Goal: Task Accomplishment & Management: Manage account settings

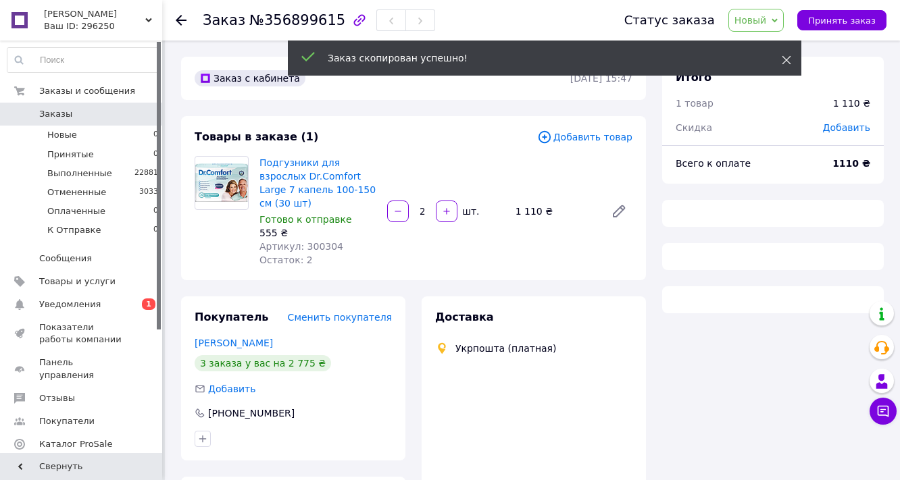
click at [788, 59] on icon at bounding box center [786, 59] width 9 height 9
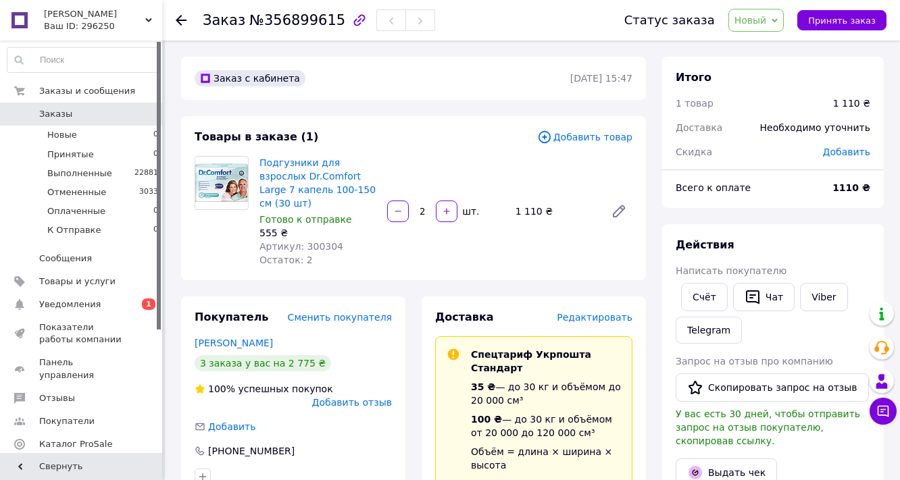
click at [592, 145] on span "Добавить товар" at bounding box center [584, 137] width 95 height 15
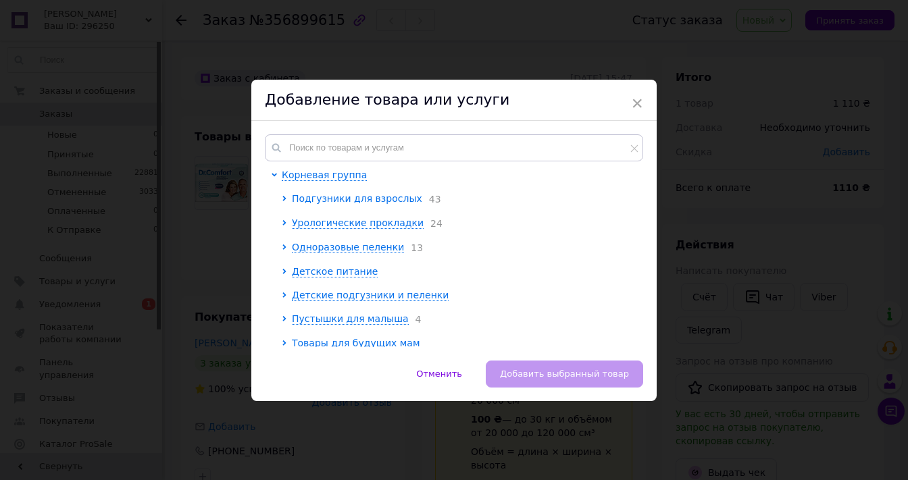
click at [349, 204] on span "Подгузники для взрослых" at bounding box center [357, 198] width 130 height 11
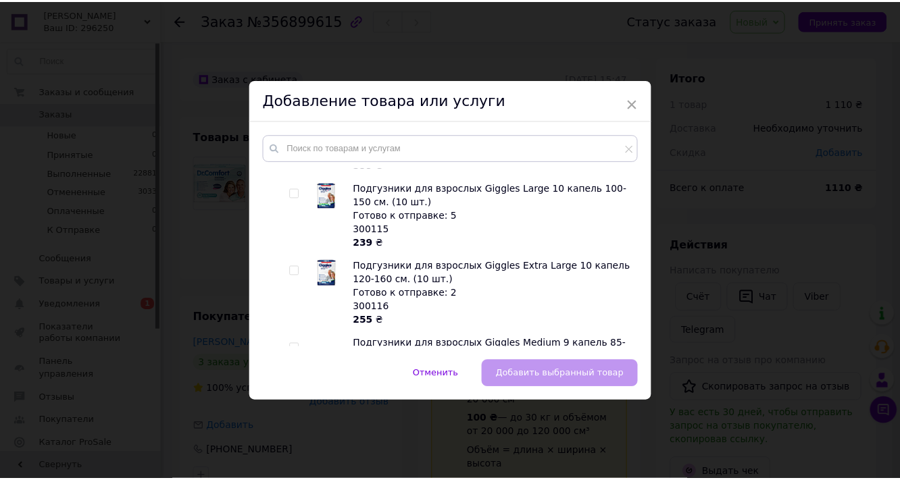
scroll to position [595, 0]
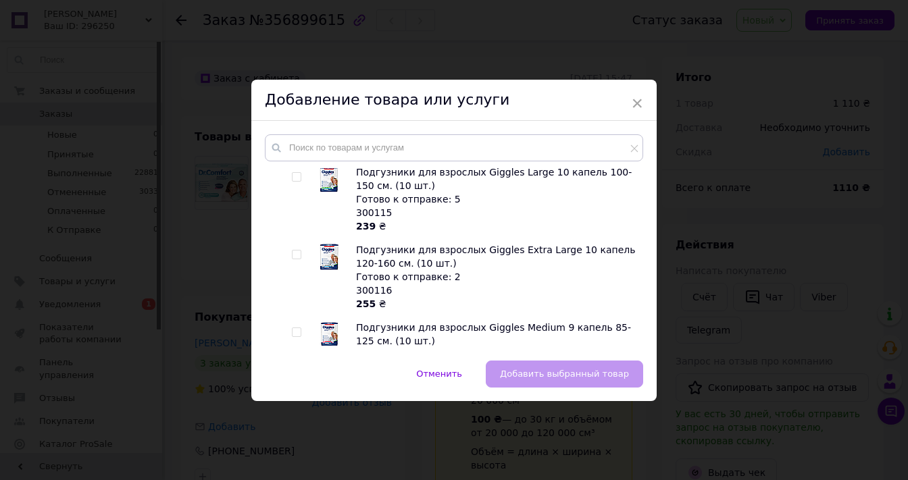
click at [294, 104] on input "checkbox" at bounding box center [296, 99] width 9 height 9
checkbox input "true"
click at [532, 375] on span "Добавить выбранный товар" at bounding box center [564, 374] width 129 height 10
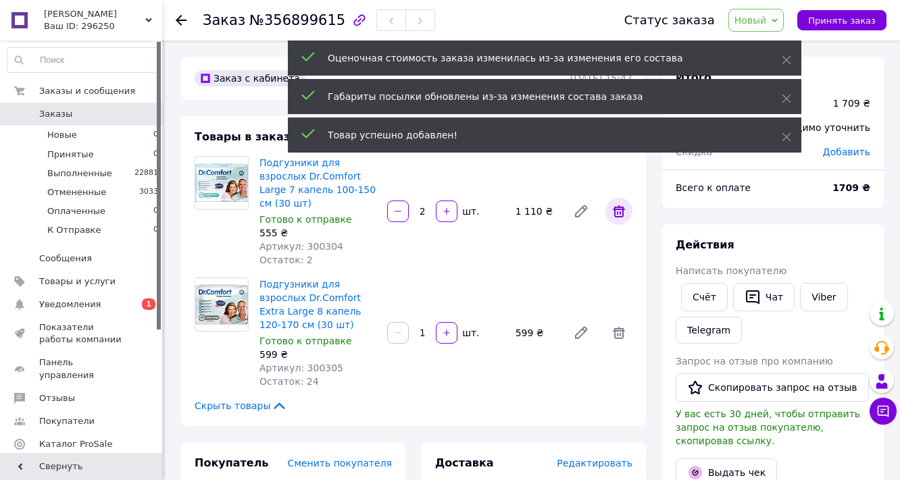
click at [620, 220] on icon at bounding box center [619, 211] width 16 height 16
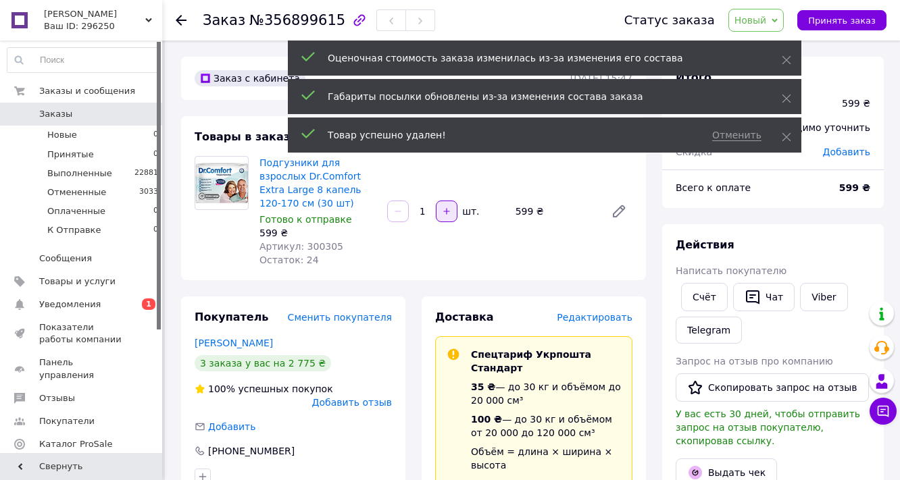
click at [445, 216] on icon "button" at bounding box center [446, 211] width 9 height 9
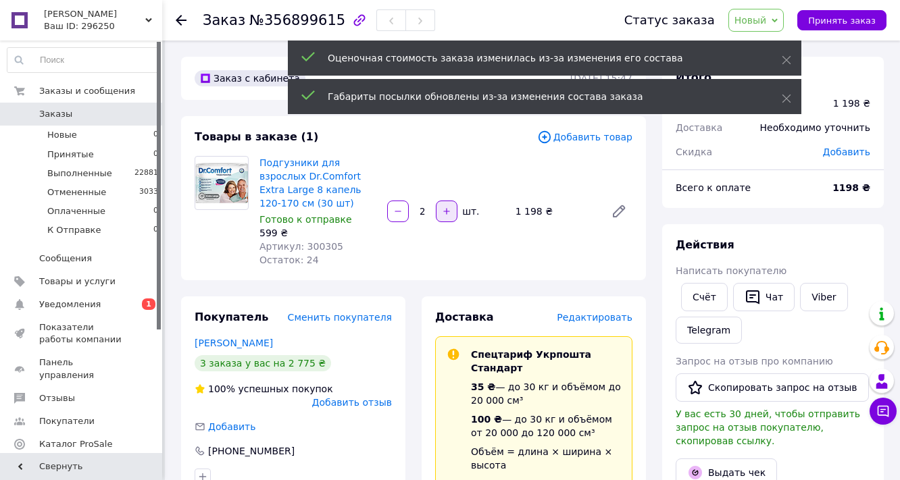
click at [449, 216] on icon "button" at bounding box center [446, 211] width 9 height 9
type input "3"
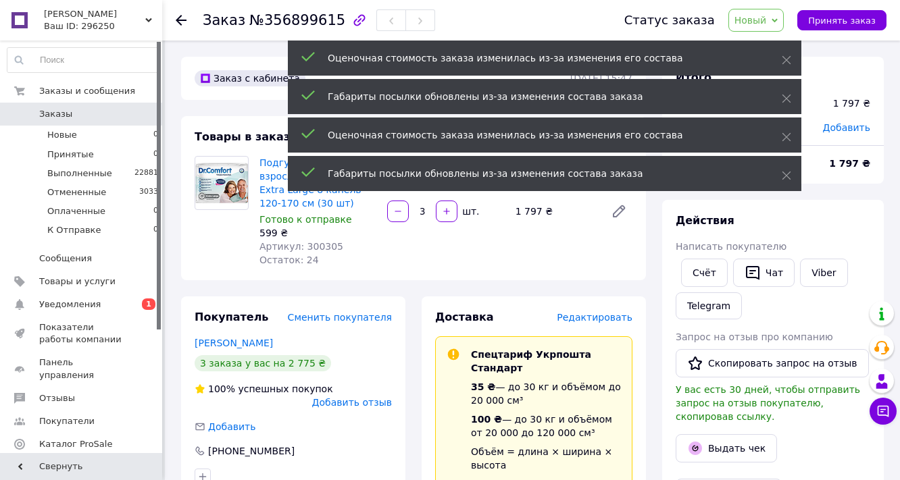
scroll to position [80, 0]
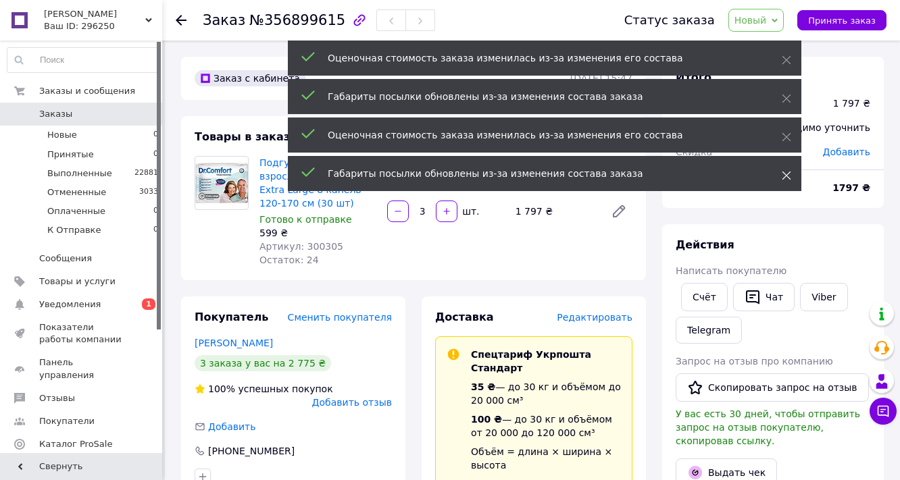
click at [787, 180] on icon at bounding box center [786, 175] width 9 height 9
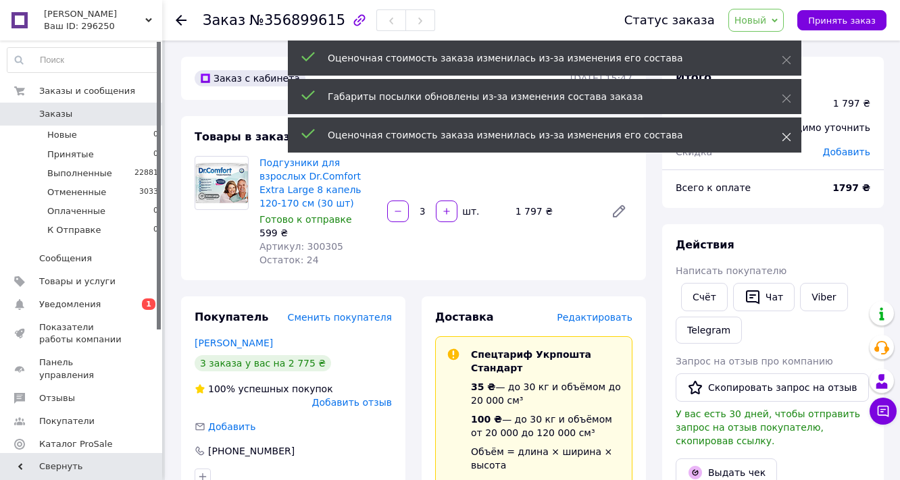
click at [787, 142] on icon at bounding box center [786, 136] width 9 height 9
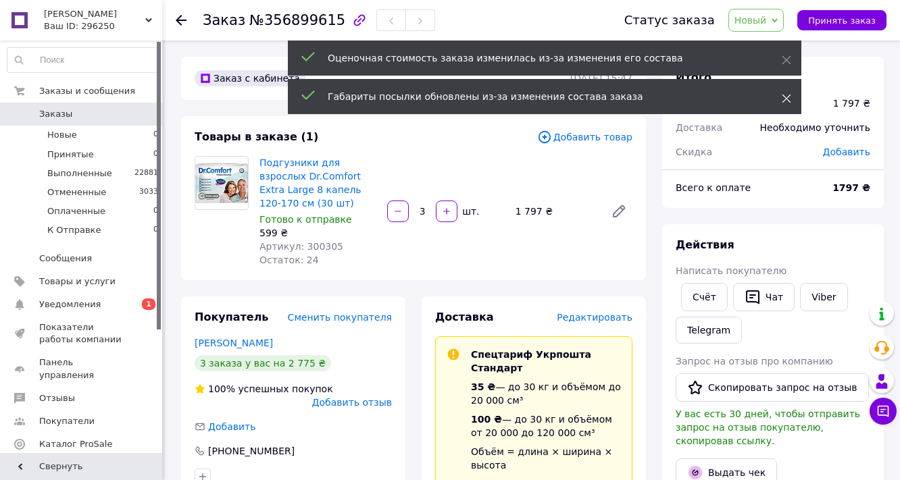
click at [785, 105] on span at bounding box center [786, 99] width 9 height 14
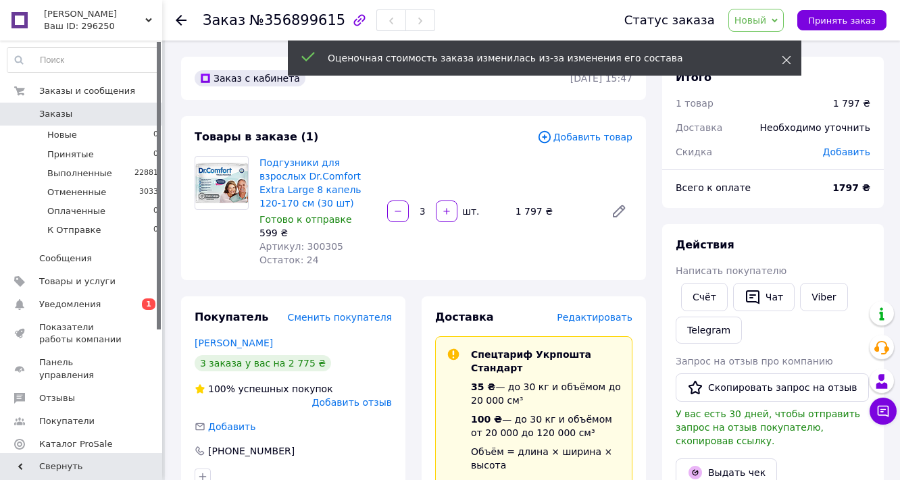
click at [783, 57] on icon at bounding box center [786, 59] width 9 height 9
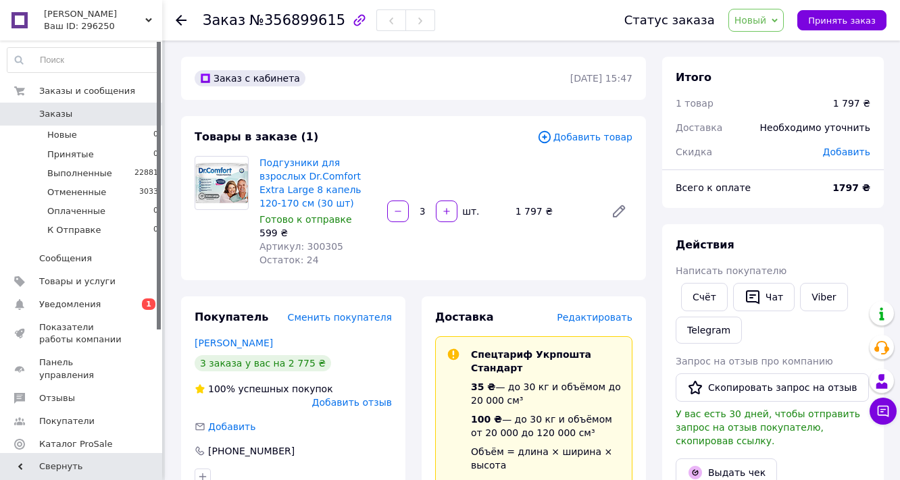
click at [762, 19] on span "Новый" at bounding box center [751, 20] width 32 height 11
click at [765, 44] on li "Принят" at bounding box center [765, 47] width 72 height 20
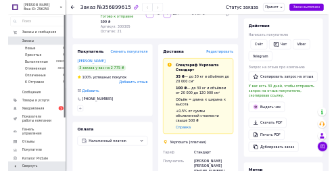
scroll to position [0, 0]
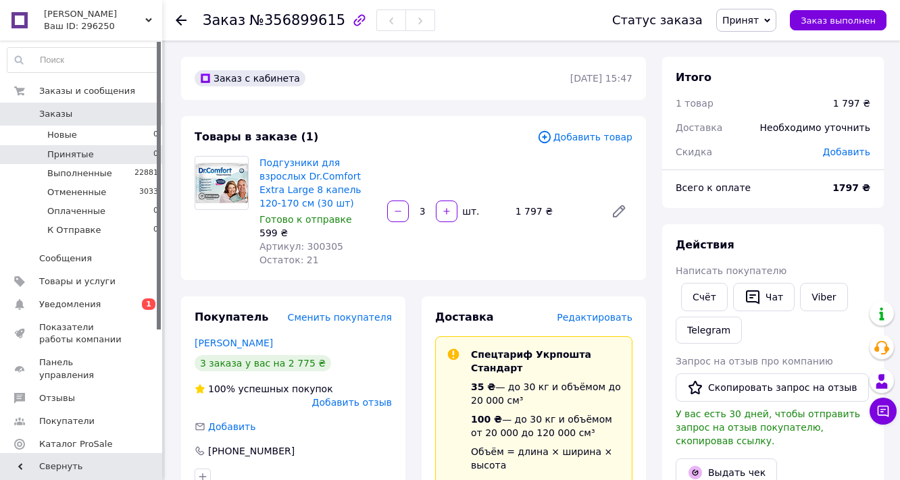
click at [82, 153] on span "Принятые" at bounding box center [70, 155] width 47 height 12
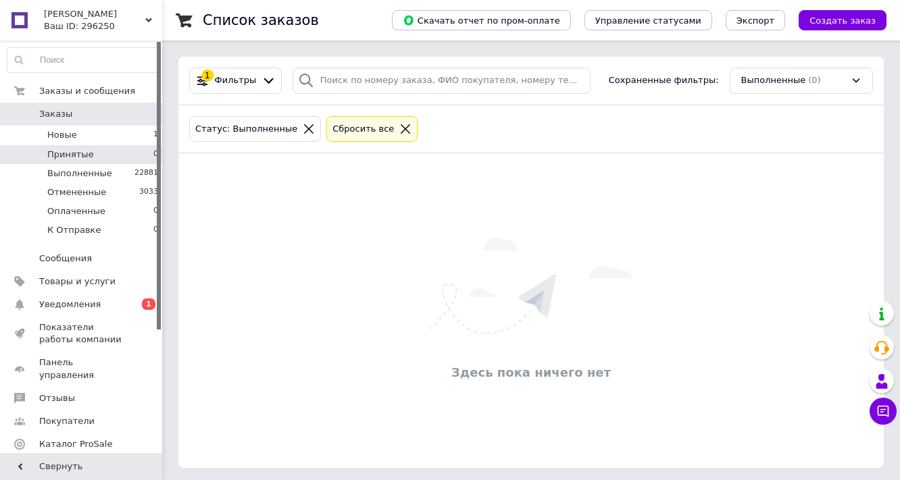
click at [72, 312] on link "Уведомления 0 1" at bounding box center [83, 304] width 166 height 23
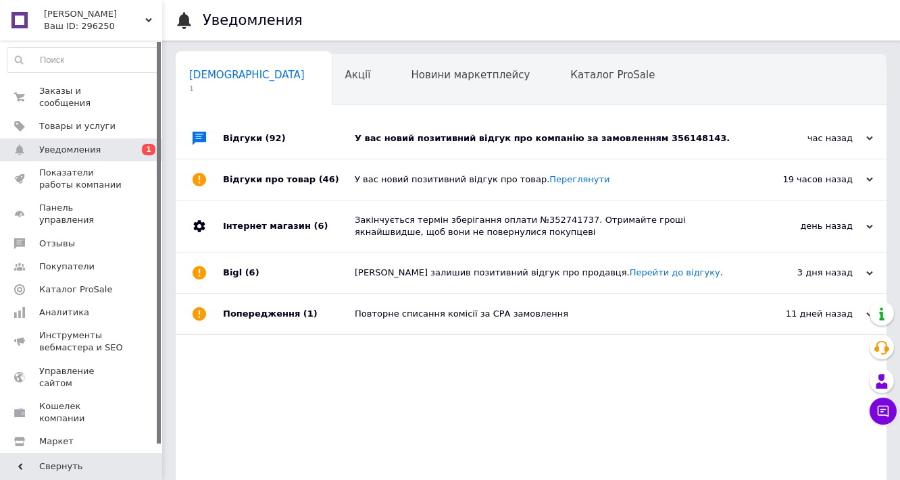
click at [405, 141] on div "У вас новий позитивний відгук про компанію за замовленням 356148143." at bounding box center [546, 138] width 383 height 12
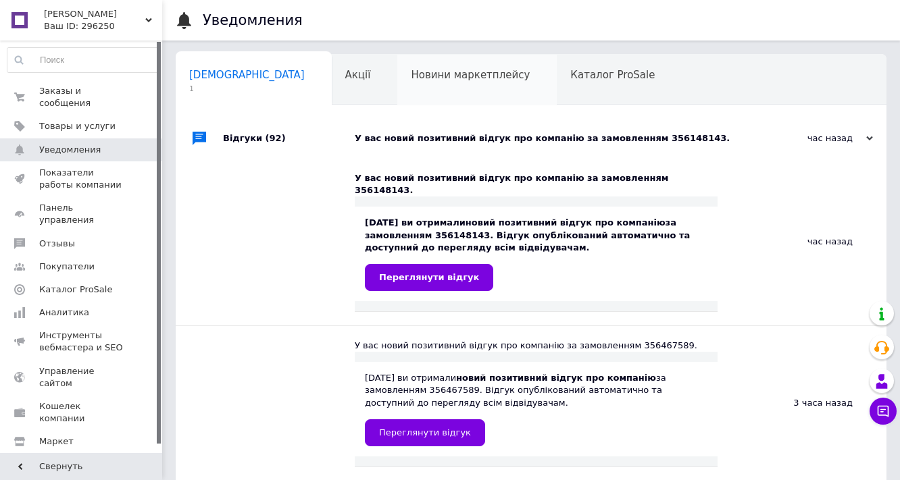
click at [411, 70] on span "Новини маркетплейсу" at bounding box center [470, 75] width 119 height 12
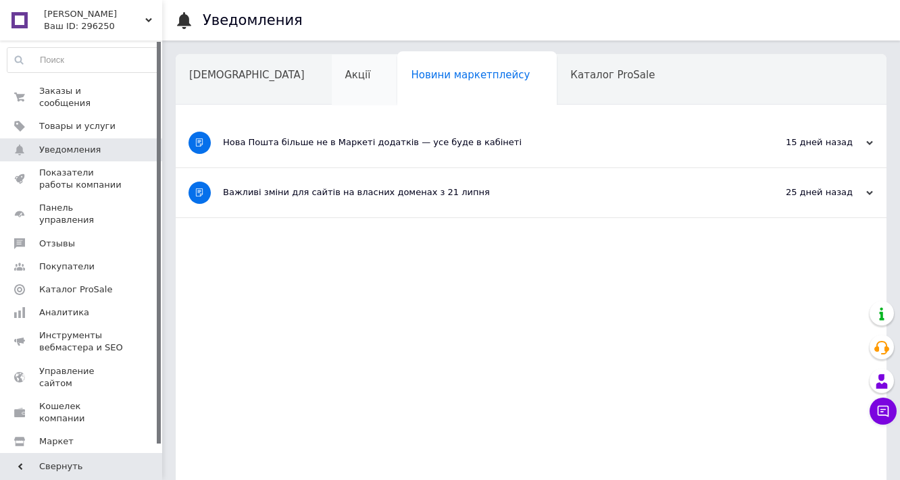
click at [345, 73] on span "Акції" at bounding box center [358, 75] width 26 height 12
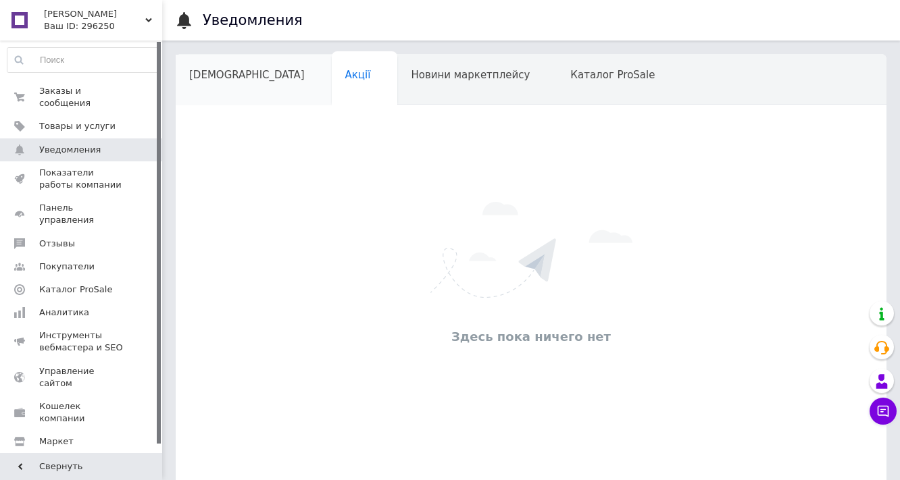
click at [224, 67] on div "[DEMOGRAPHIC_DATA]" at bounding box center [254, 80] width 156 height 51
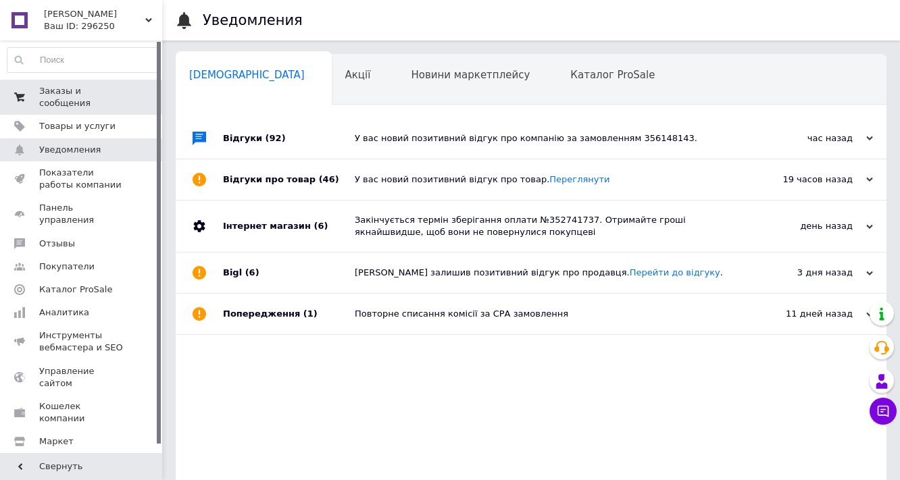
click at [84, 84] on link "Заказы и сообщения 0 0" at bounding box center [83, 97] width 166 height 35
